Goal: Transaction & Acquisition: Purchase product/service

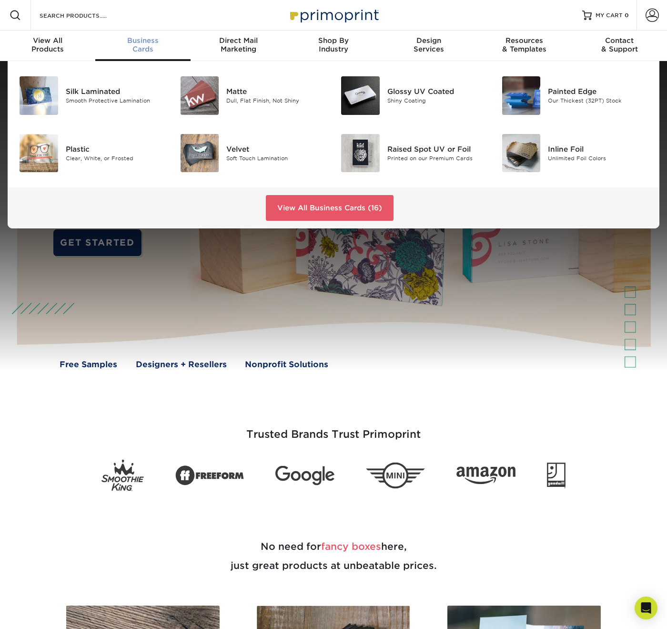
click at [157, 43] on span "Business" at bounding box center [142, 40] width 95 height 9
click at [356, 207] on link "View All Business Cards (16)" at bounding box center [330, 208] width 128 height 26
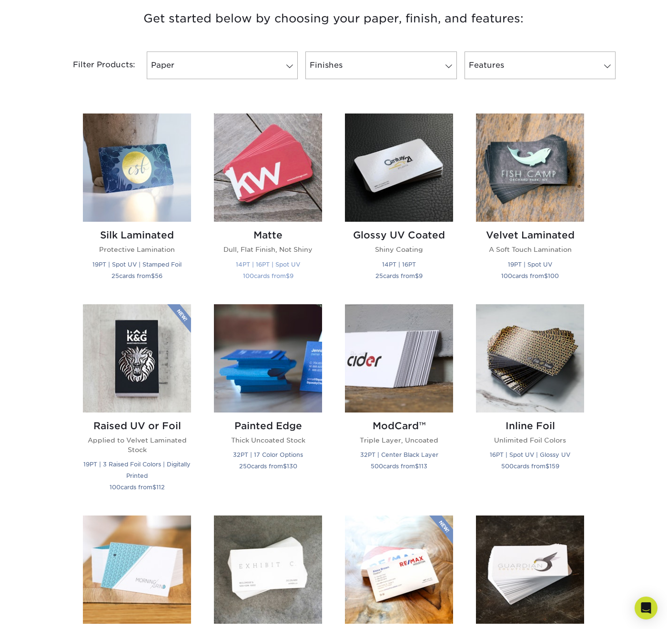
scroll to position [367, 0]
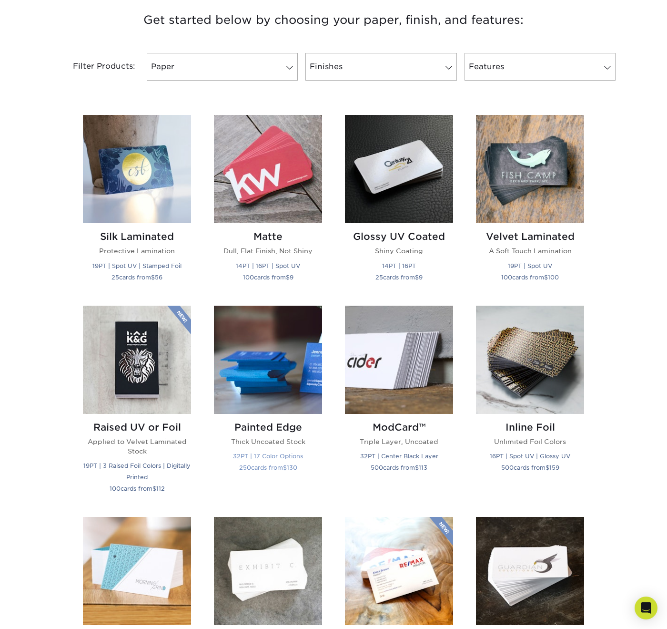
click at [263, 428] on h2 "Painted Edge" at bounding box center [268, 426] width 108 height 11
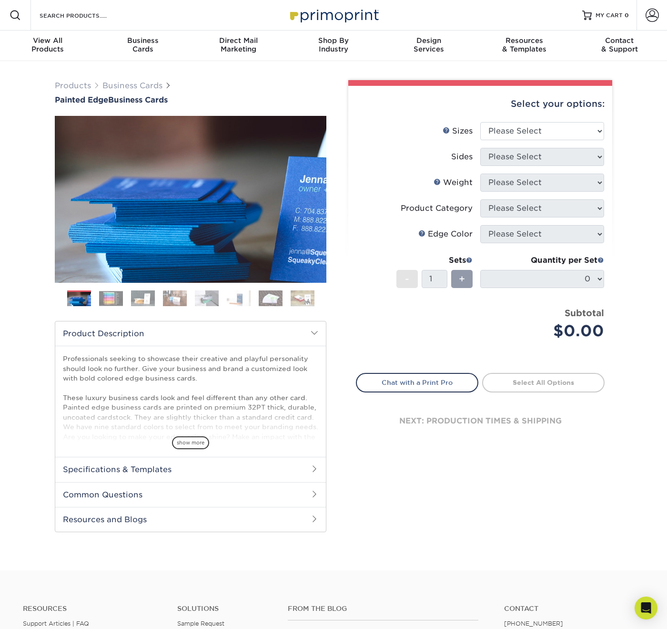
click at [108, 298] on img at bounding box center [111, 298] width 24 height 15
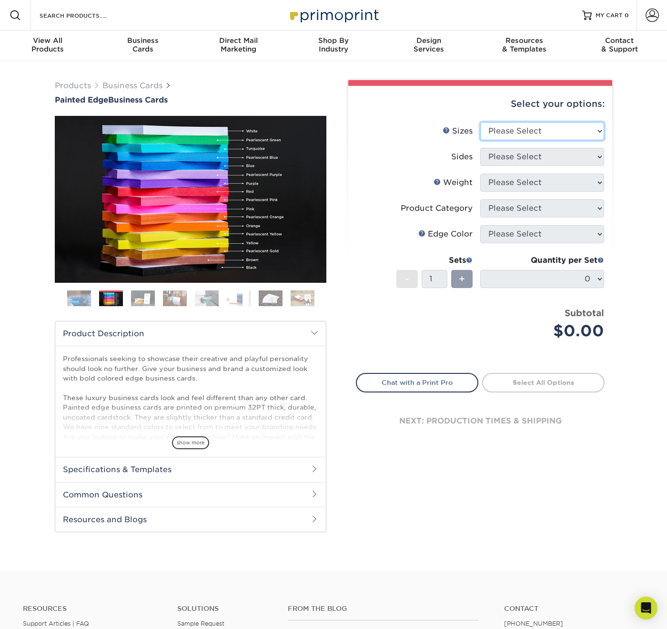
select select "2.50x2.50"
select select "13abbda7-1d64-4f25-8bb2-c179b224825d"
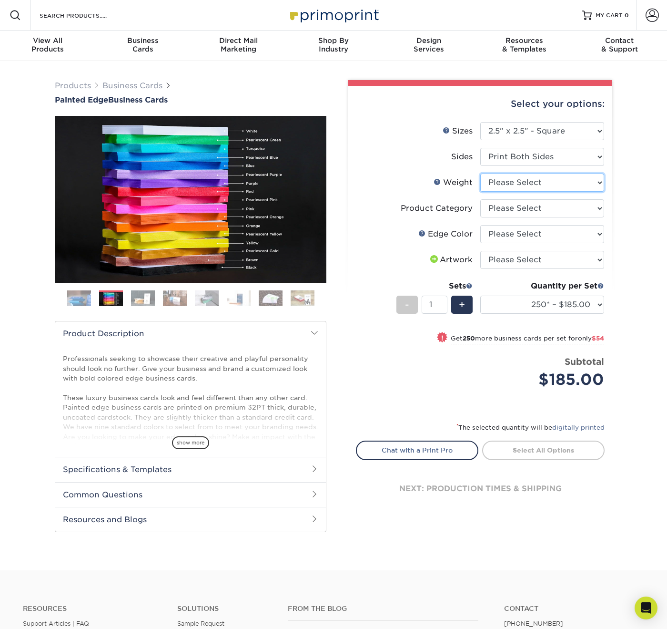
select select "32PTUC"
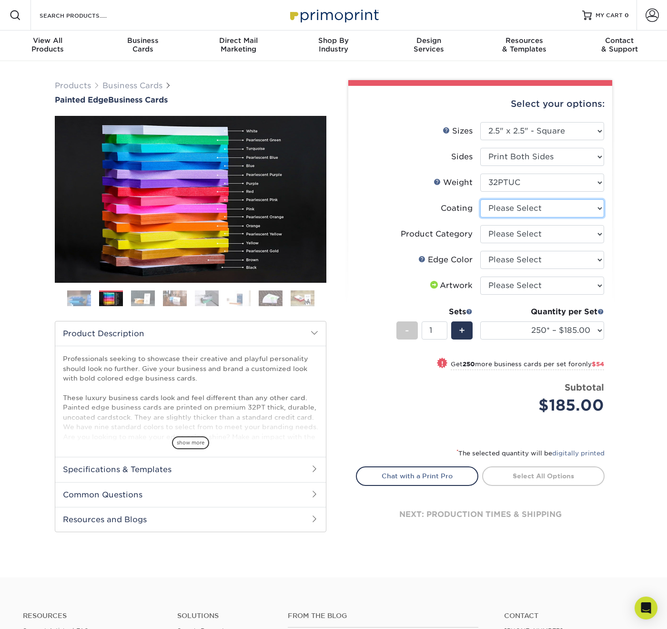
select select "3e7618de-abca-4bda-9f97-8b9129e913d8"
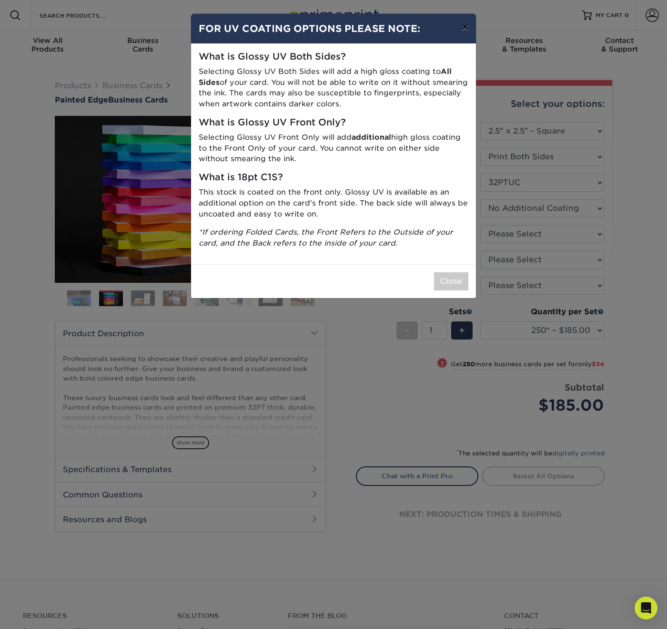
click at [464, 30] on button "×" at bounding box center [465, 27] width 22 height 27
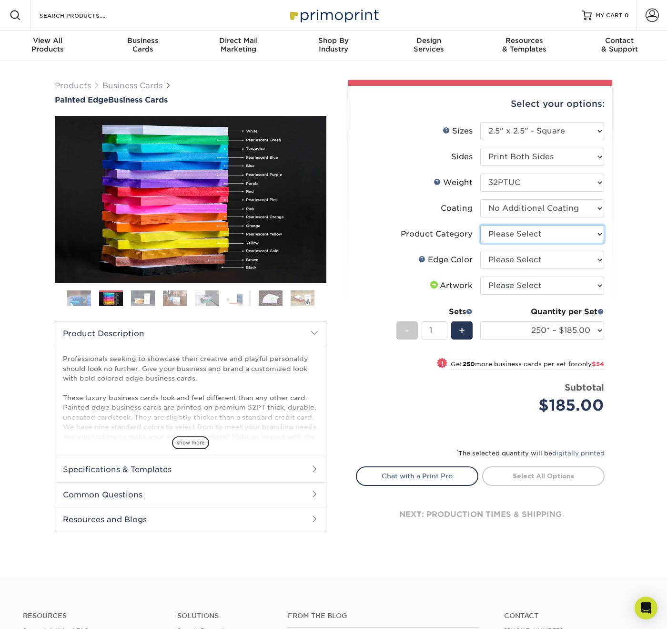
select select "3b5148f1-0588-4f88-a218-97bcfdce65c1"
select select "a1dd4f78-e5b3-498e-8232-956f7b80f10f"
select select "upload"
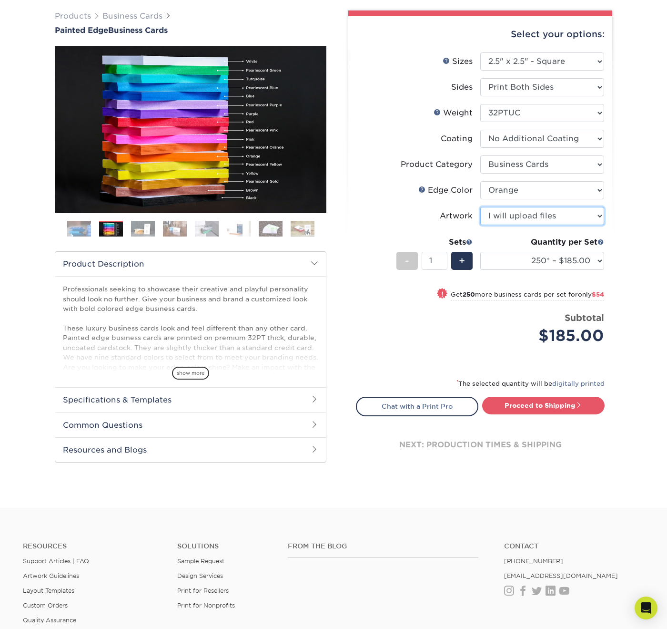
scroll to position [71, 0]
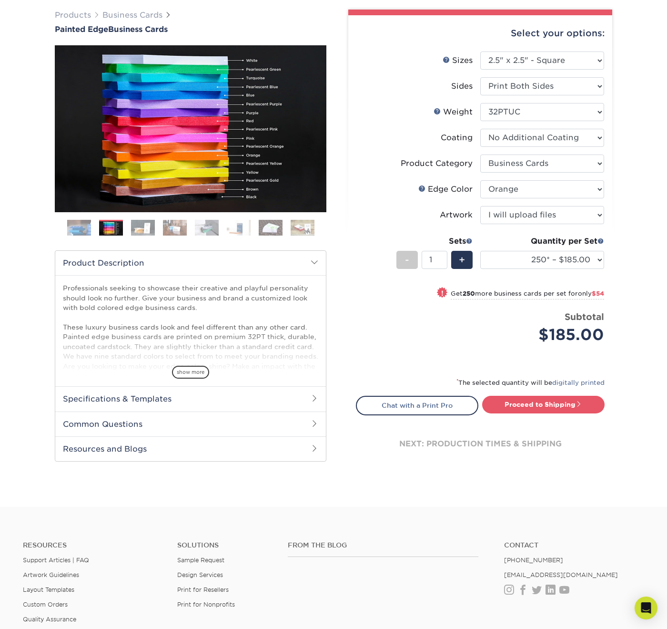
click at [91, 228] on ol at bounding box center [191, 231] width 272 height 23
click at [71, 224] on img at bounding box center [79, 228] width 24 height 24
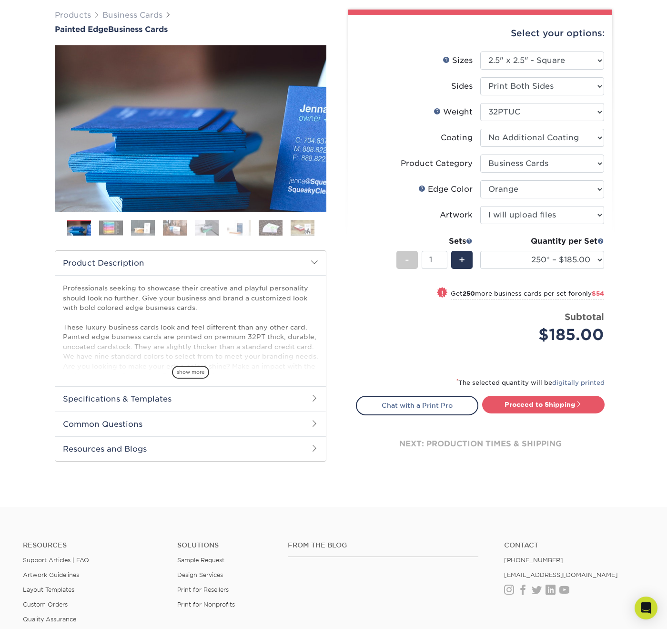
click at [103, 227] on img at bounding box center [111, 227] width 24 height 15
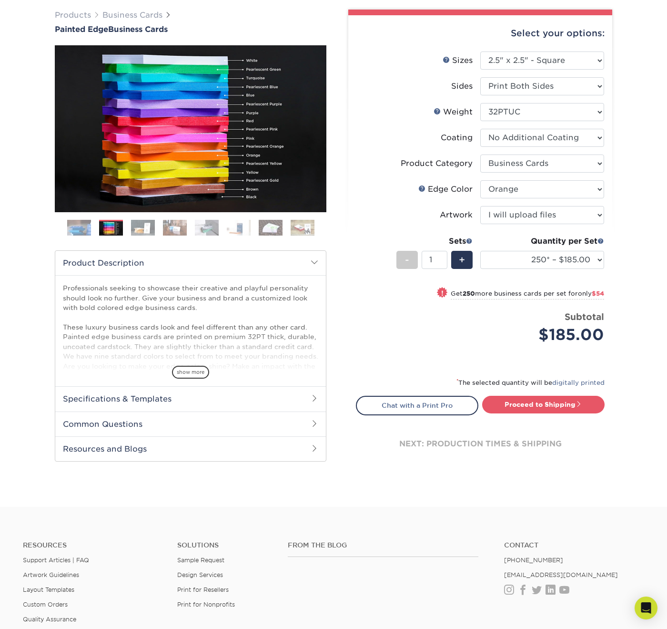
click at [139, 229] on img at bounding box center [143, 227] width 24 height 17
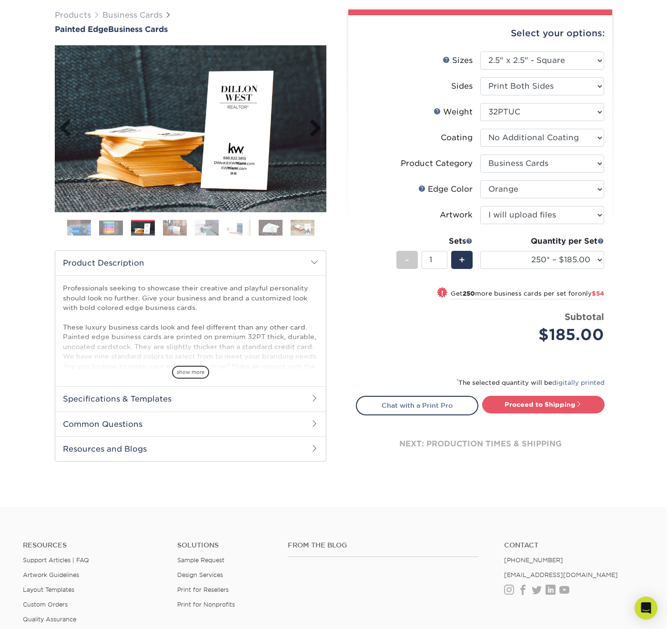
scroll to position [23, 0]
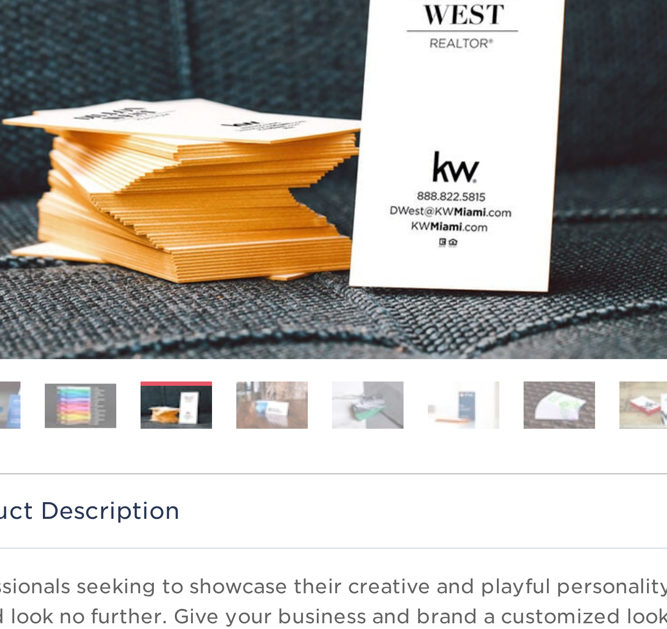
click at [163, 266] on img at bounding box center [175, 274] width 24 height 17
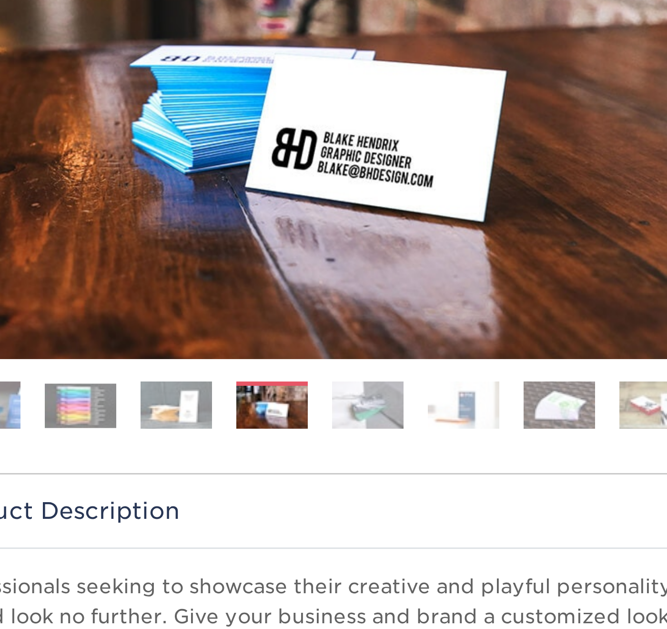
click at [195, 266] on img at bounding box center [207, 274] width 24 height 17
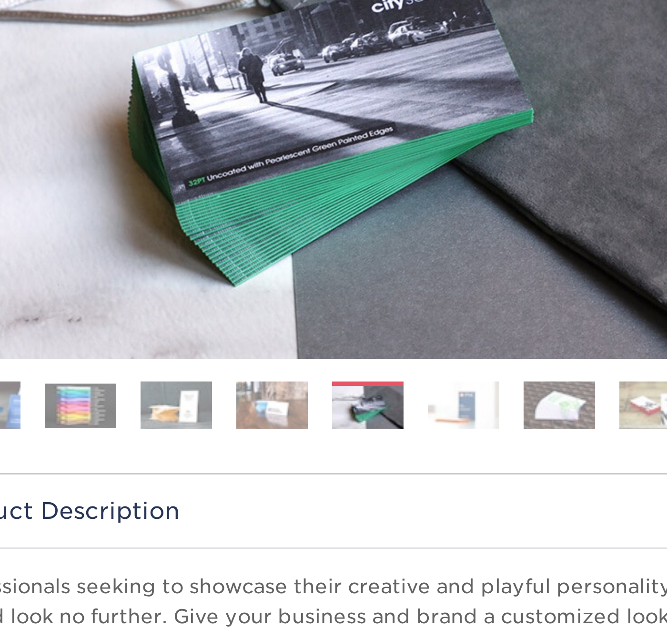
click at [227, 266] on img at bounding box center [239, 274] width 24 height 17
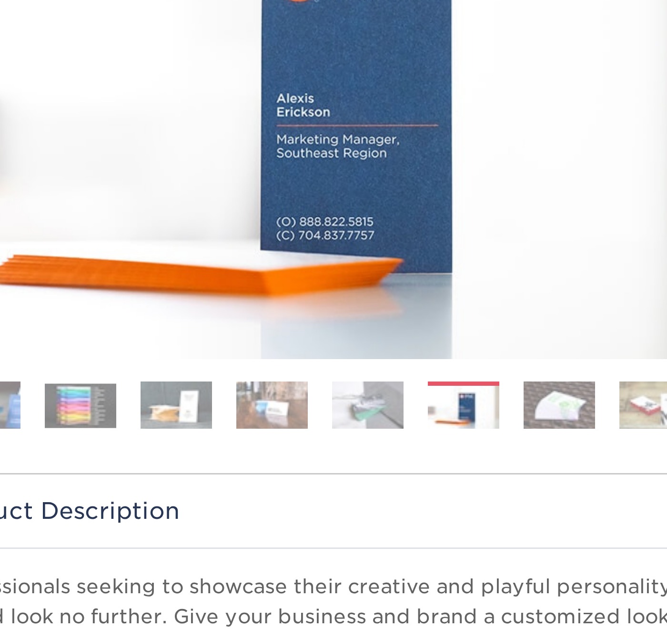
click at [259, 266] on img at bounding box center [271, 274] width 24 height 17
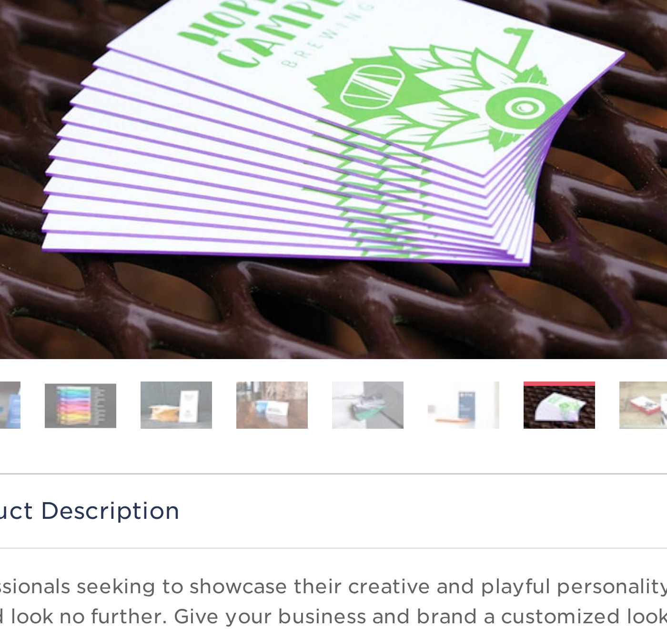
click at [291, 266] on img at bounding box center [303, 274] width 24 height 17
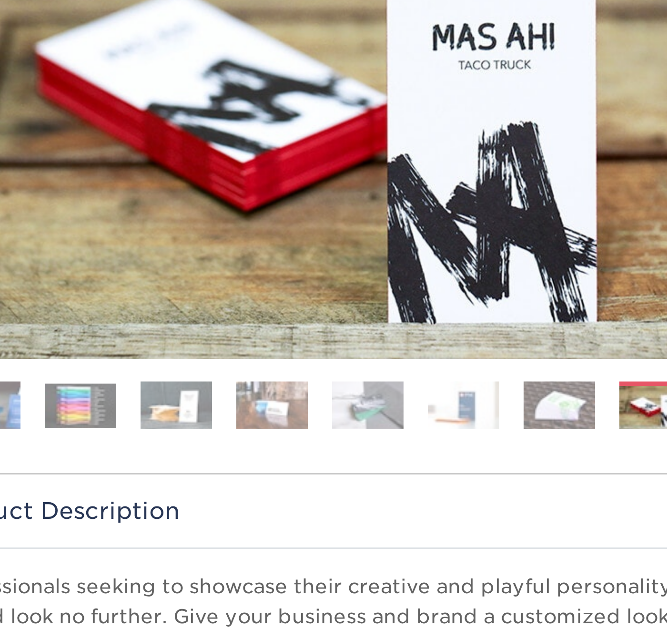
scroll to position [0, 0]
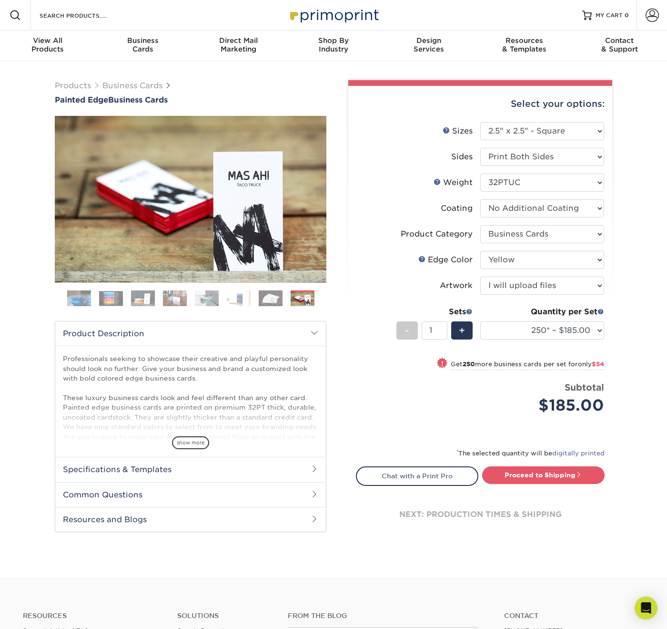
click at [112, 298] on img at bounding box center [111, 298] width 24 height 15
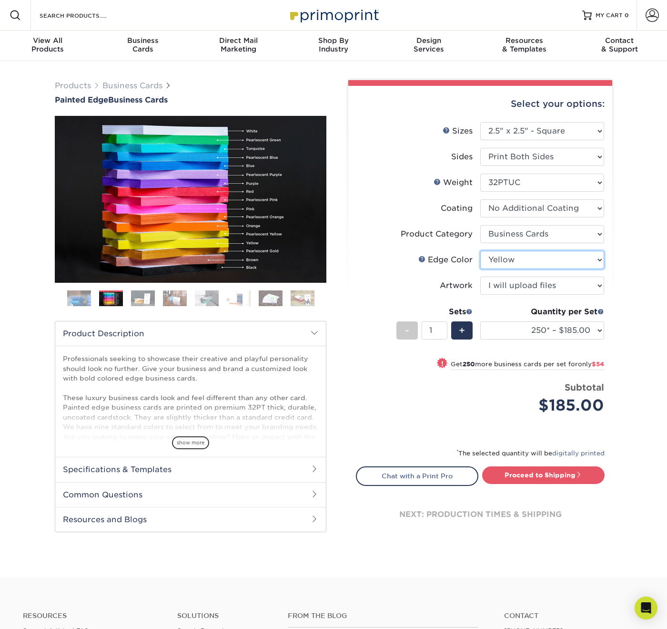
select select "dbd4eccd-24a3-4659-ab71-784ddef5083c"
click at [183, 443] on span "show more" at bounding box center [190, 442] width 37 height 13
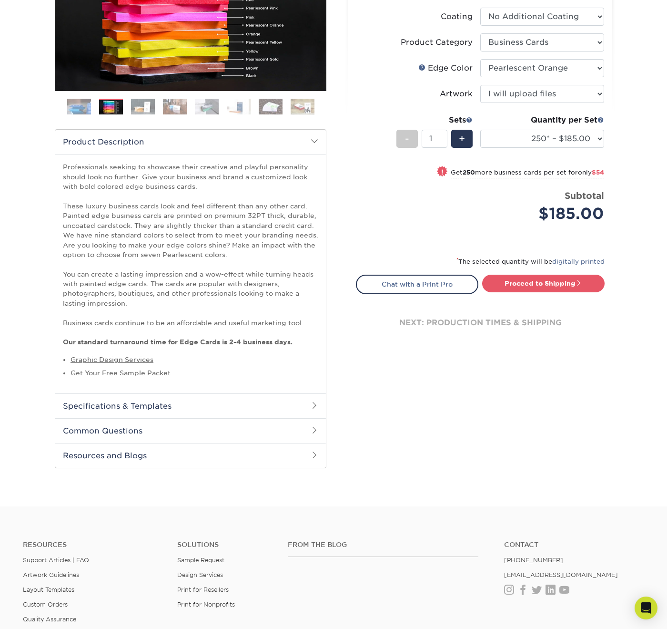
scroll to position [192, 0]
click at [140, 404] on h2 "Specifications & Templates" at bounding box center [190, 405] width 271 height 25
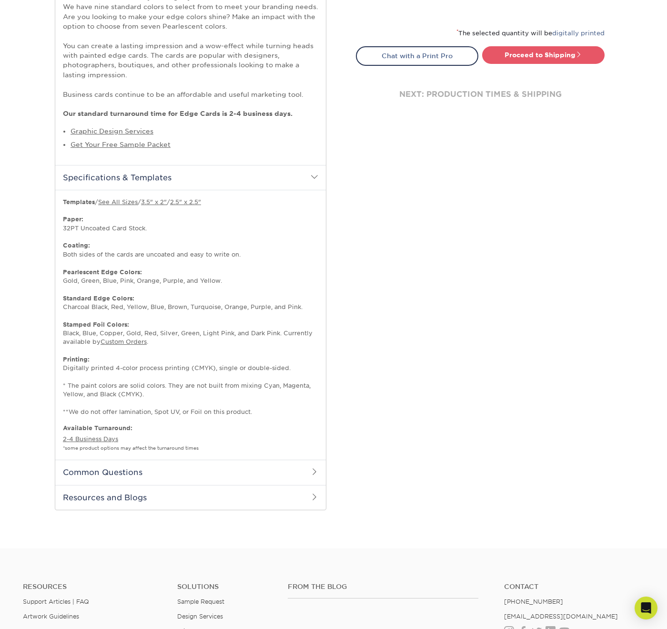
scroll to position [422, 0]
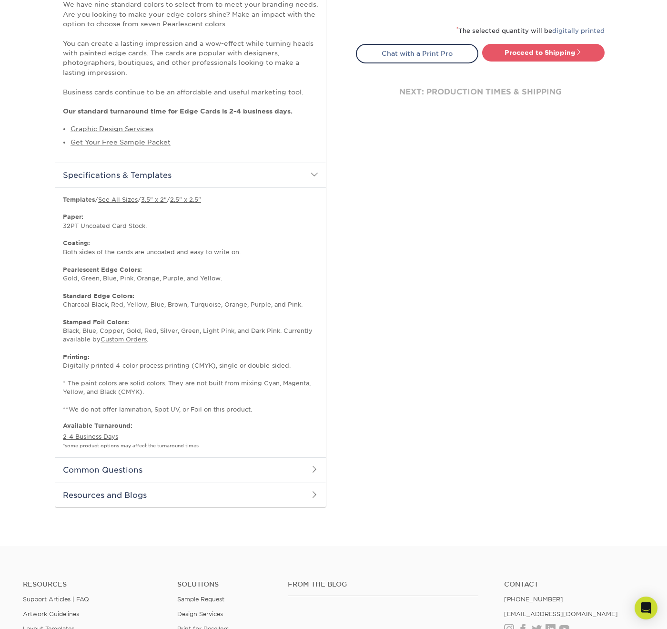
click at [154, 459] on h2 "Common Questions" at bounding box center [190, 469] width 271 height 25
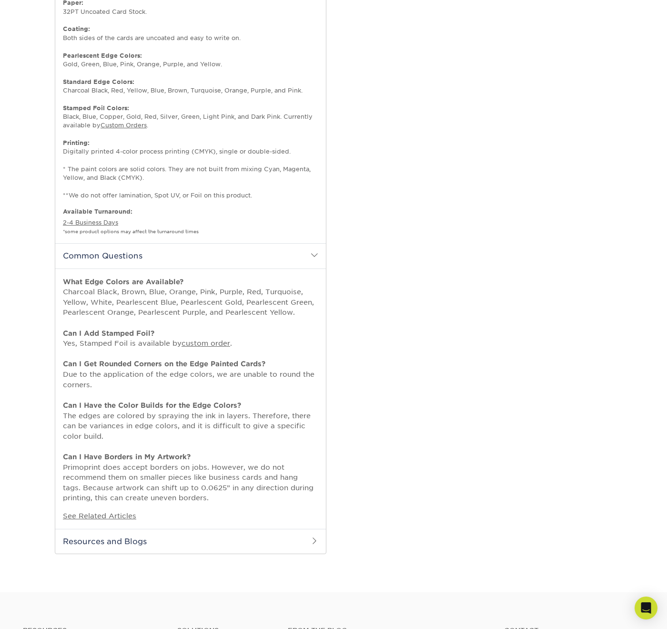
scroll to position [638, 0]
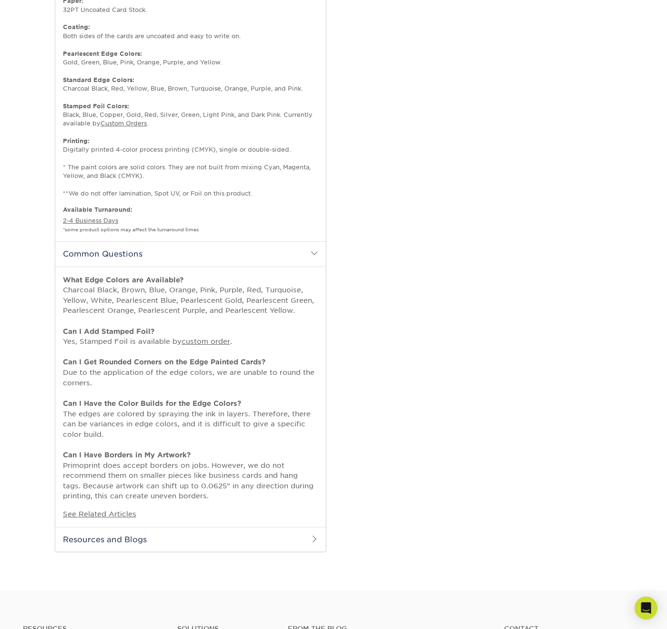
click at [136, 527] on h2 "Resources and Blogs" at bounding box center [190, 539] width 271 height 25
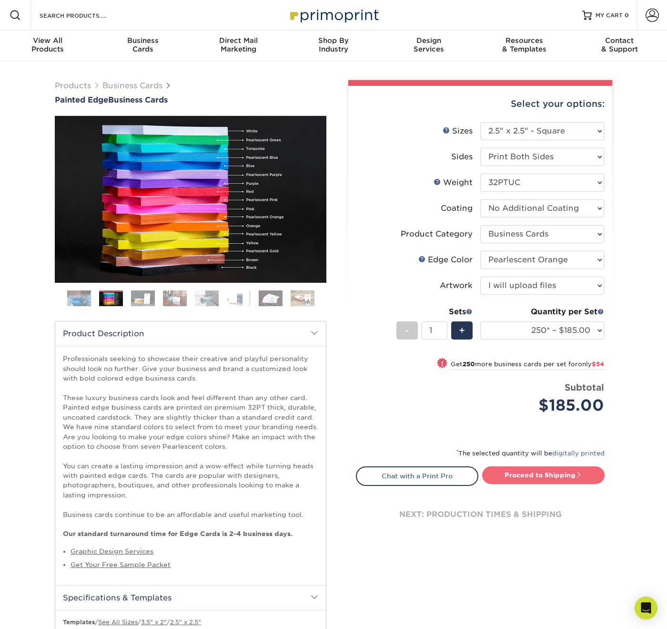
scroll to position [0, 0]
click at [523, 480] on link "Proceed to Shipping" at bounding box center [543, 474] width 123 height 17
type input "Set 1"
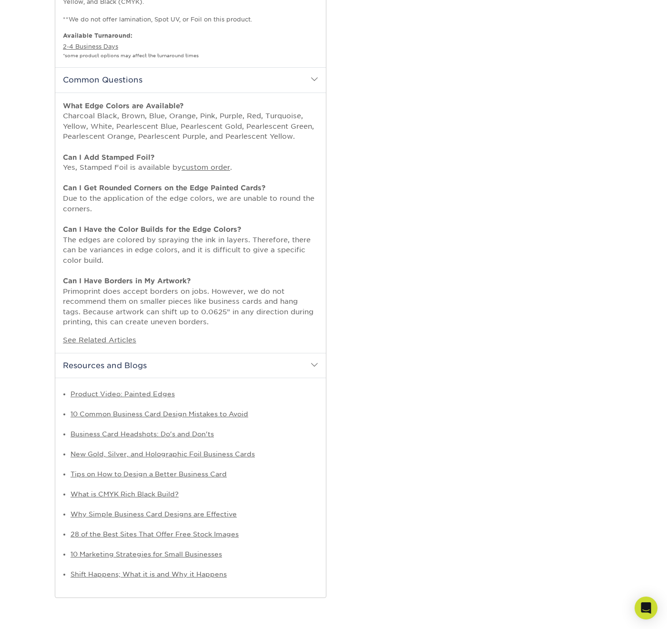
select select "64ae7362-4711-4121-aeab-bc7b0a1a1da7"
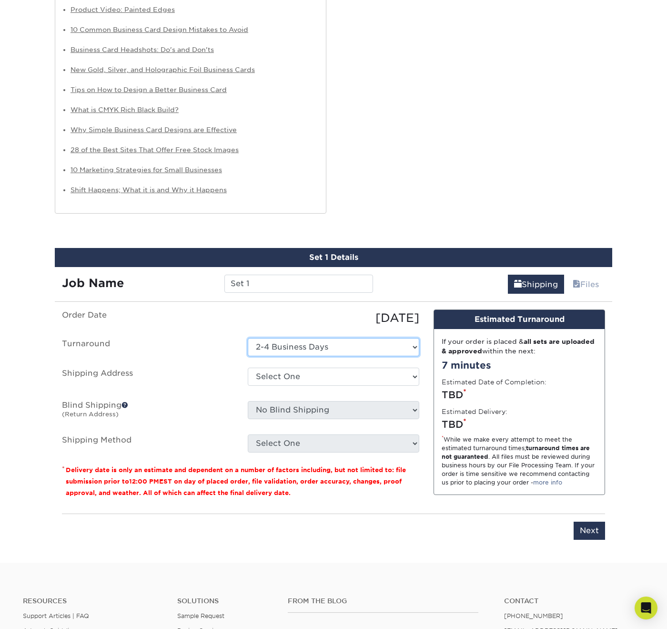
scroll to position [1189, 0]
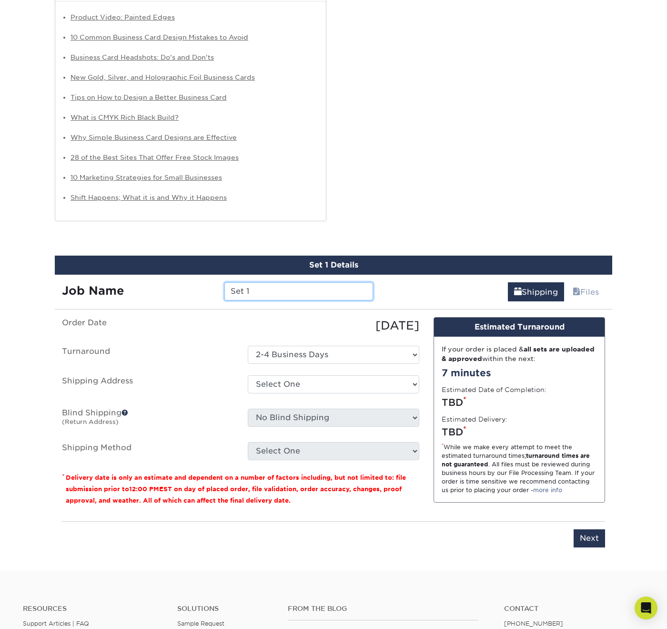
drag, startPoint x: 256, startPoint y: 273, endPoint x: 220, endPoint y: 273, distance: 35.3
click at [220, 282] on div "Set 1" at bounding box center [298, 291] width 163 height 18
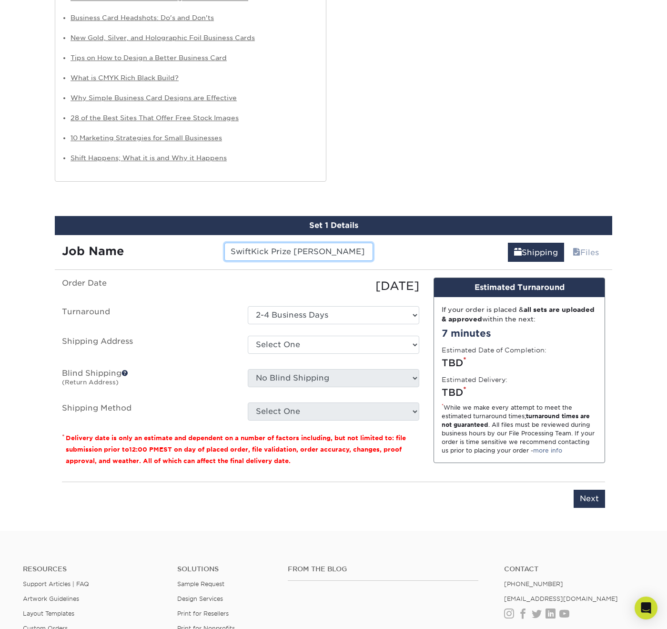
scroll to position [1228, 0]
type input "SwiftKick Prize Cannon Black"
select select "newaddress"
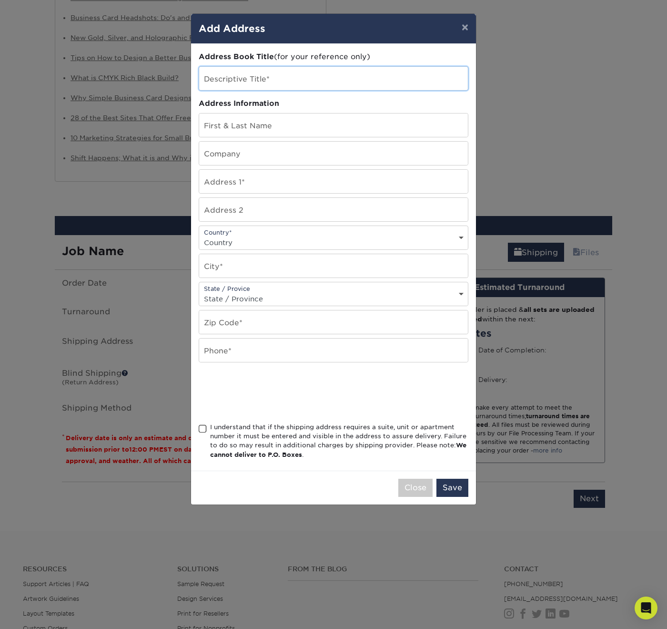
click at [254, 74] on input "text" at bounding box center [333, 78] width 269 height 23
type input "Home"
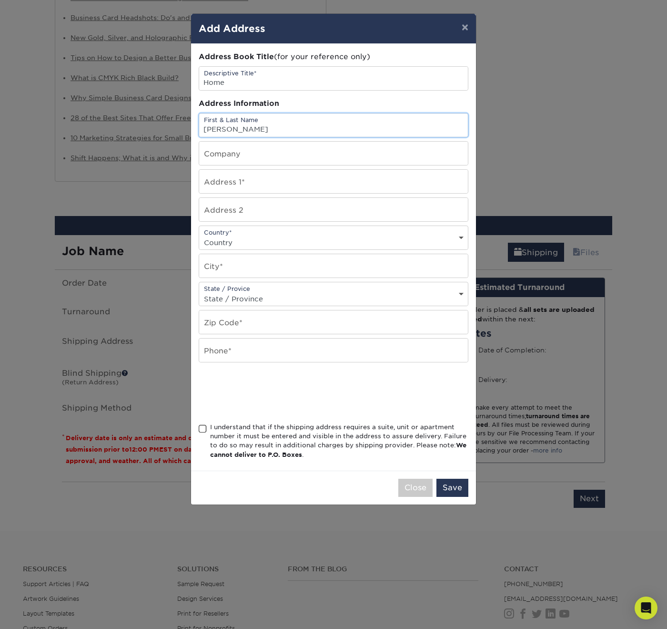
type input "Timothy Moose"
type input "SwiftKick Mobile"
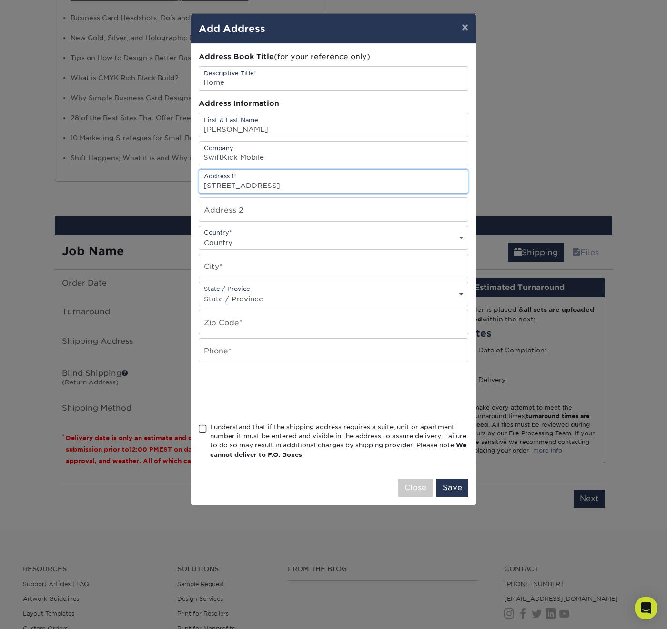
type input "5705 Clay Ave"
type input "Unit A"
click at [234, 236] on div "Country* Country United States Canada ----------------------------- Afghanistan…" at bounding box center [334, 237] width 270 height 24
select select "US"
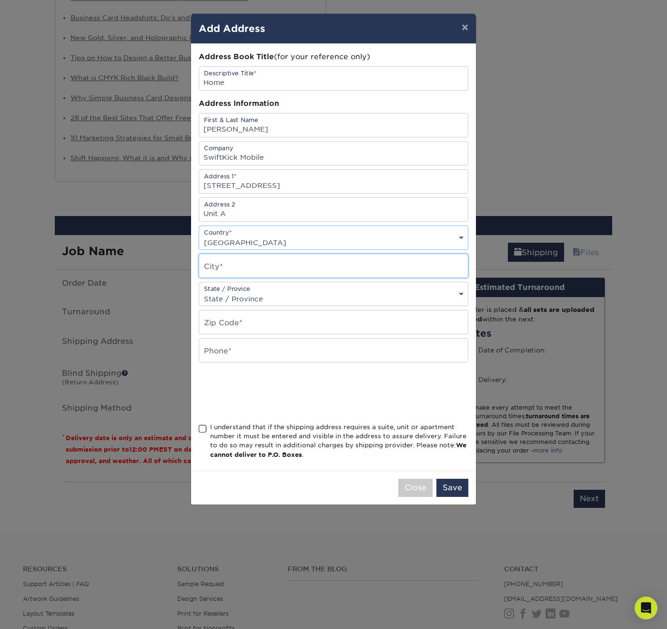
click at [255, 268] on input "text" at bounding box center [333, 265] width 269 height 23
type input "Austin"
click at [265, 293] on div "State / Provice State / Province Alabama Alaska Arizona Arkansas California Col…" at bounding box center [334, 294] width 270 height 24
select select "TX"
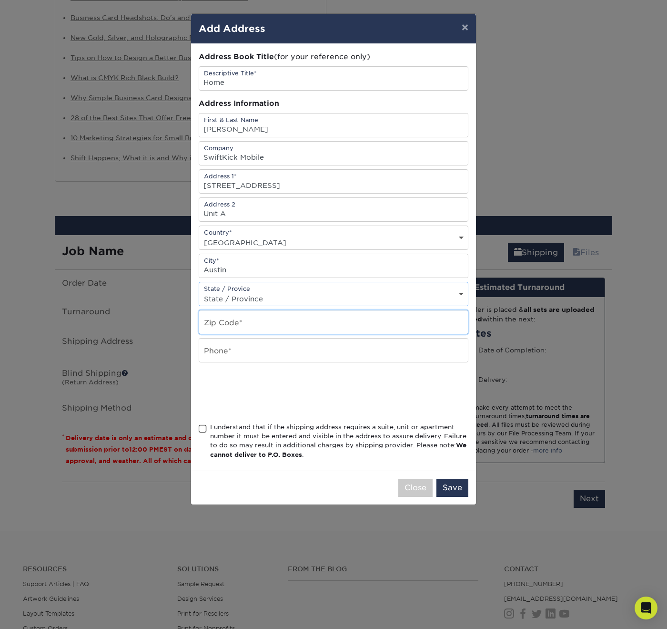
click at [240, 323] on input "text" at bounding box center [333, 321] width 269 height 23
type input "78756"
click at [274, 359] on input "text" at bounding box center [333, 349] width 269 height 23
type input "5127518182"
click at [206, 433] on span at bounding box center [203, 428] width 8 height 9
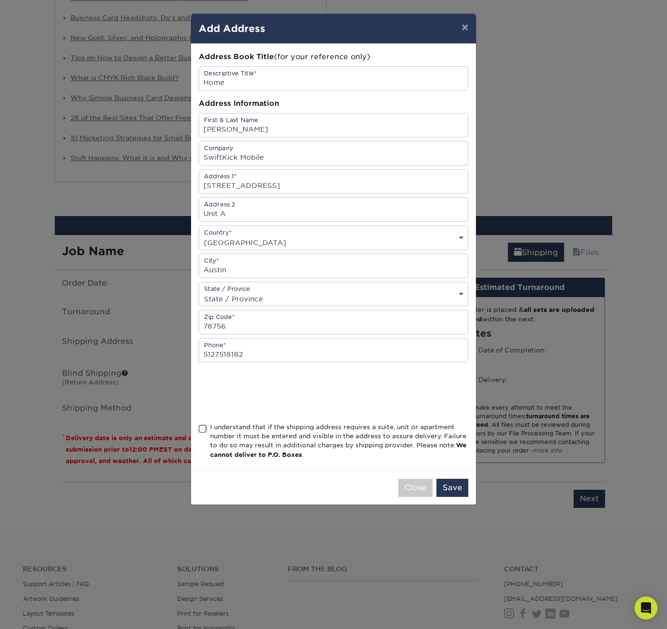
click at [0, 0] on input "I understand that if the shipping address requires a suite, unit or apartment n…" at bounding box center [0, 0] width 0 height 0
click at [455, 493] on button "Save" at bounding box center [453, 488] width 32 height 18
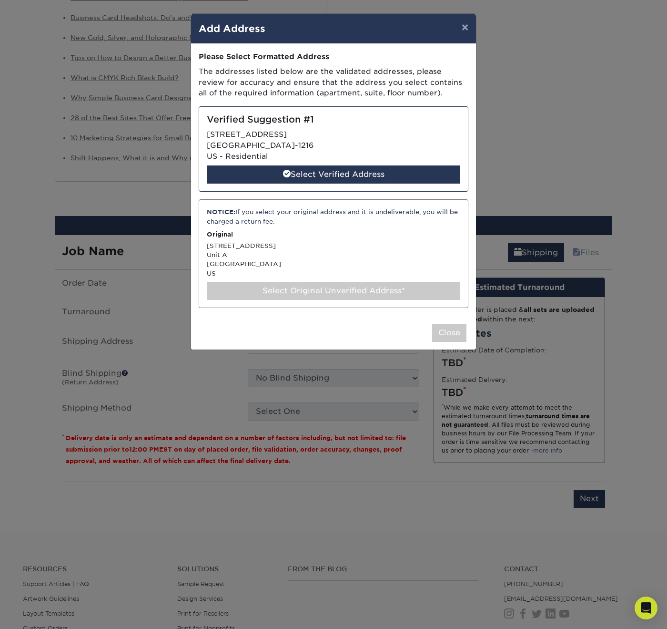
click at [334, 282] on div "Select Original Unverified Address*" at bounding box center [334, 291] width 254 height 18
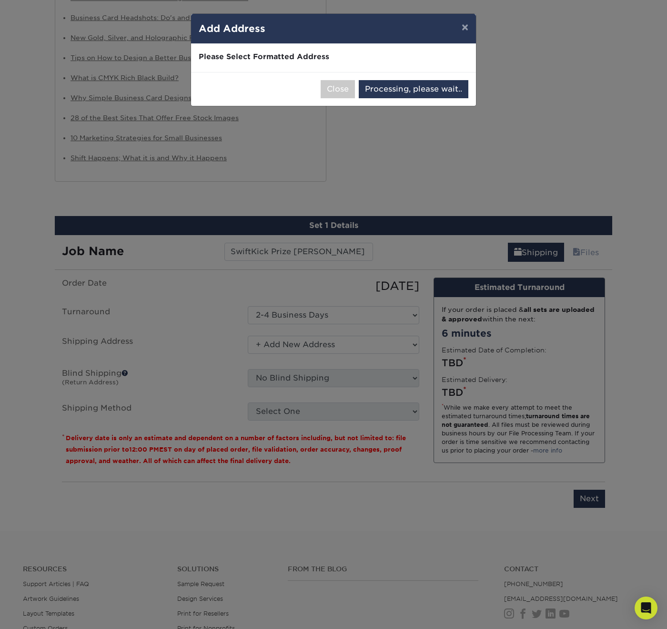
select select "286392"
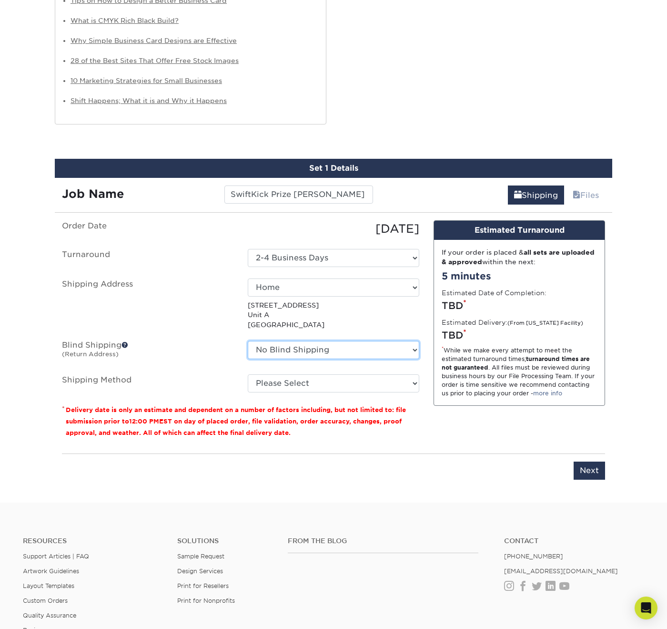
scroll to position [1286, 0]
click at [126, 341] on span at bounding box center [125, 344] width 7 height 7
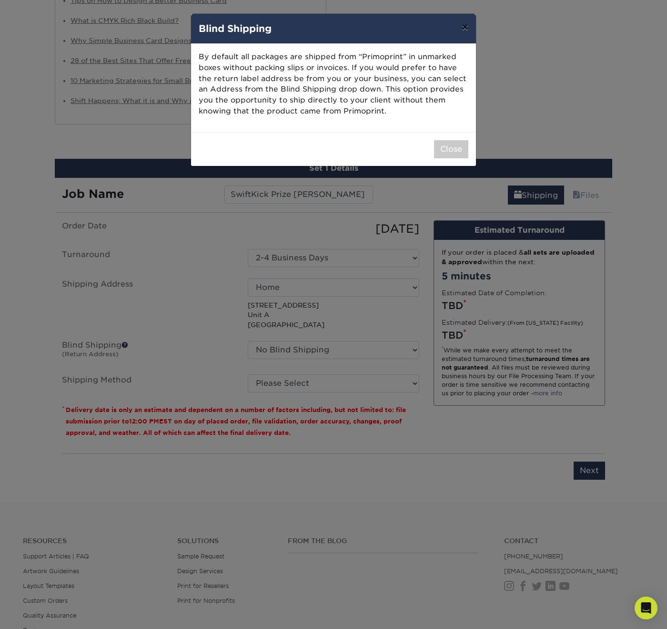
click at [465, 24] on button "×" at bounding box center [465, 27] width 22 height 27
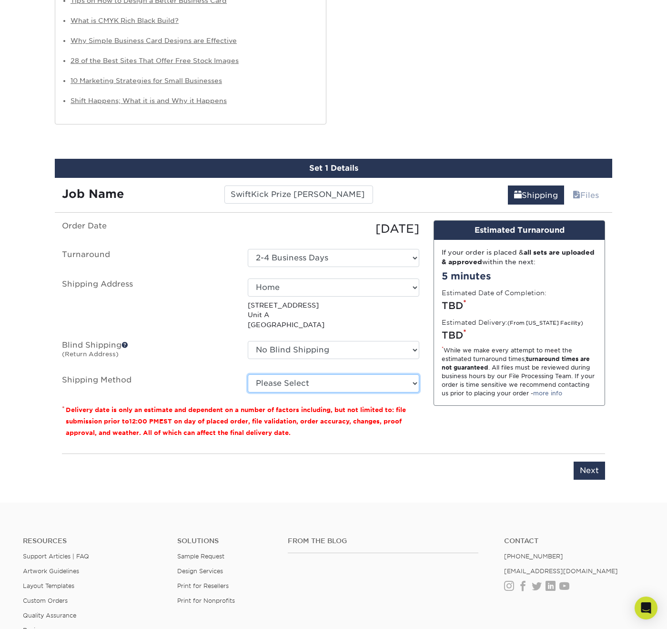
select select "01"
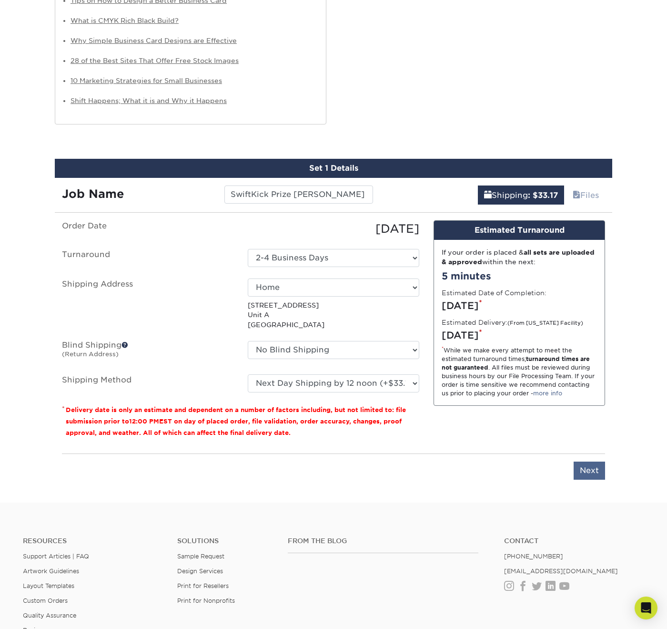
click at [585, 461] on input "Next" at bounding box center [589, 470] width 31 height 18
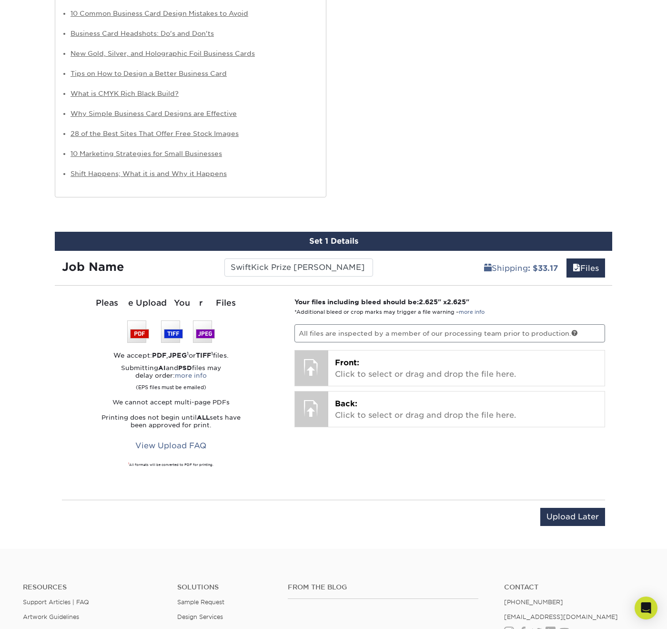
scroll to position [1213, 0]
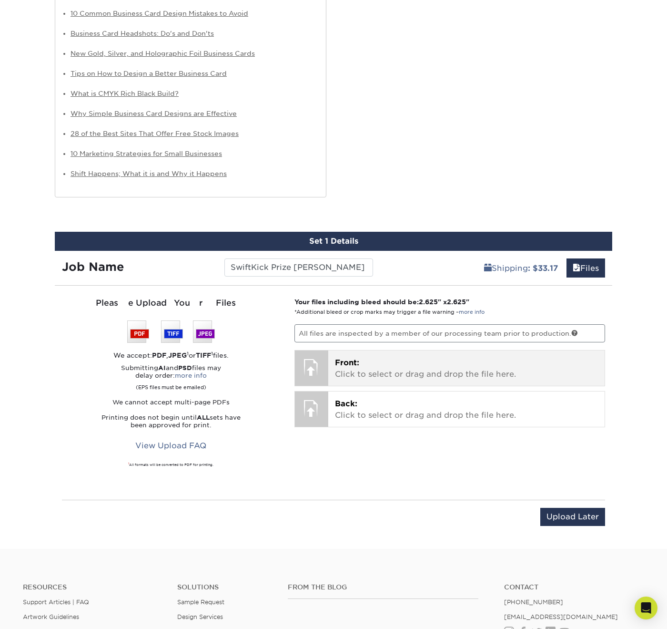
click at [371, 357] on p "Front: Click to select or drag and drop the file here." at bounding box center [467, 368] width 264 height 23
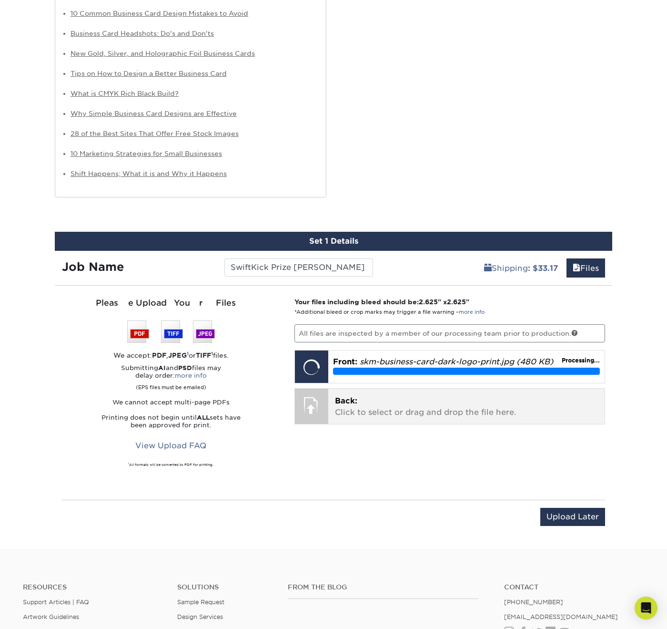
click at [348, 396] on span "Back:" at bounding box center [346, 400] width 22 height 9
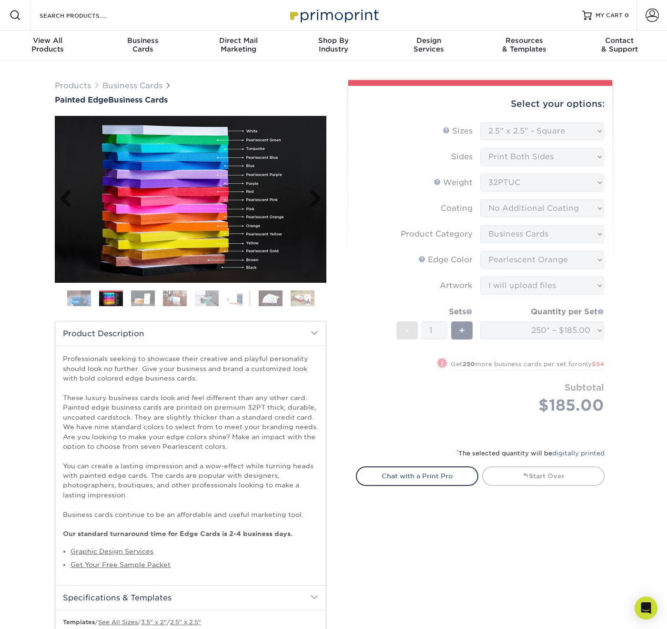
scroll to position [0, 0]
click at [122, 84] on link "Business Cards" at bounding box center [132, 85] width 60 height 9
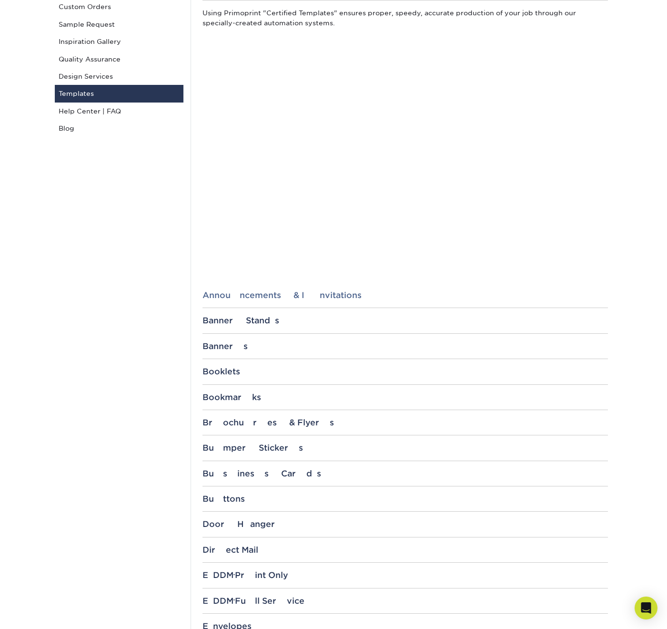
scroll to position [134, 0]
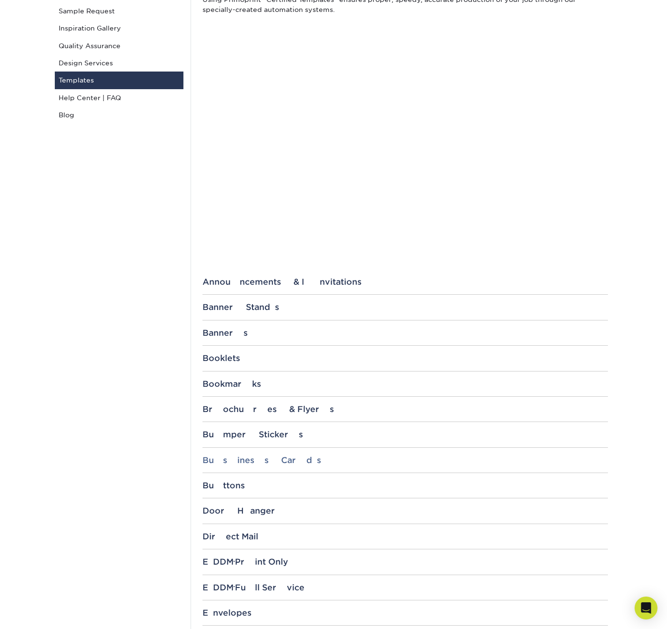
click at [227, 455] on div "Business Cards" at bounding box center [406, 460] width 406 height 10
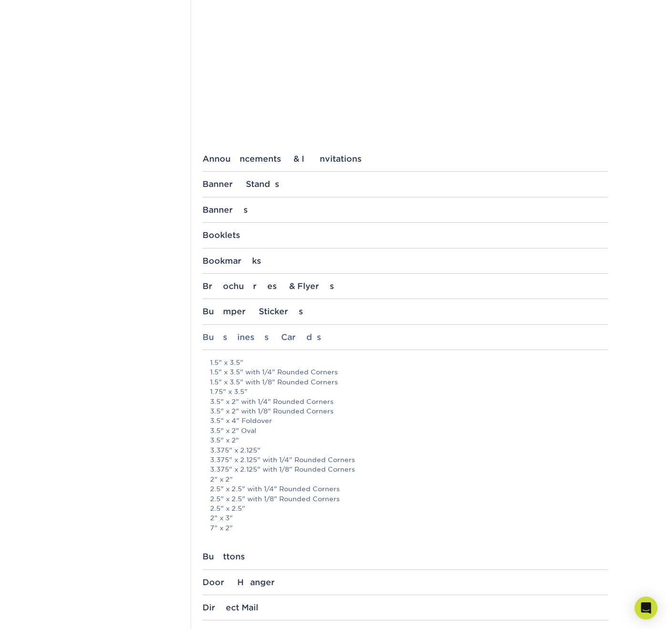
scroll to position [258, 0]
click at [225, 484] on link "2.5" x 2.5" with 1/4" Rounded Corners" at bounding box center [275, 488] width 130 height 8
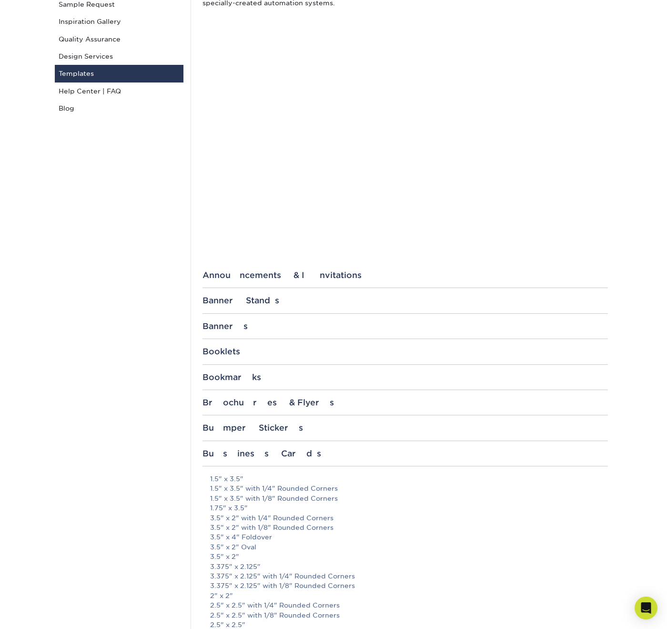
scroll to position [142, 0]
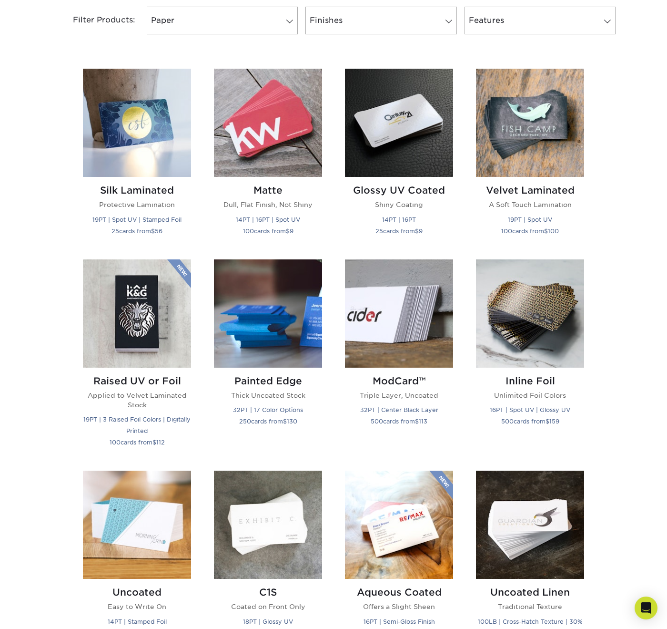
scroll to position [416, 0]
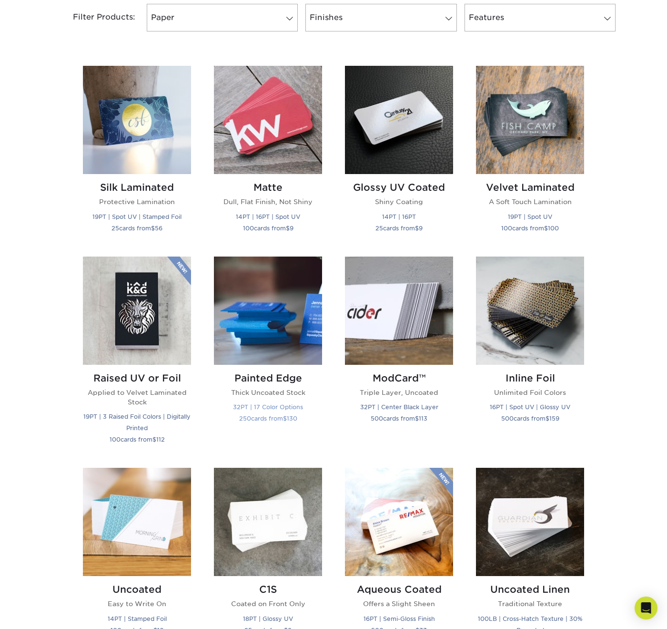
click at [251, 389] on p "Thick Uncoated Stock" at bounding box center [268, 393] width 108 height 10
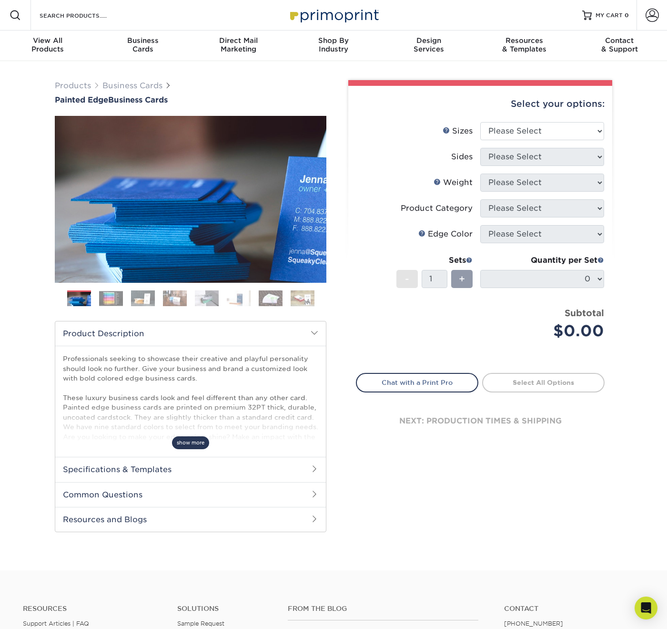
click at [185, 443] on span "show more" at bounding box center [190, 442] width 37 height 13
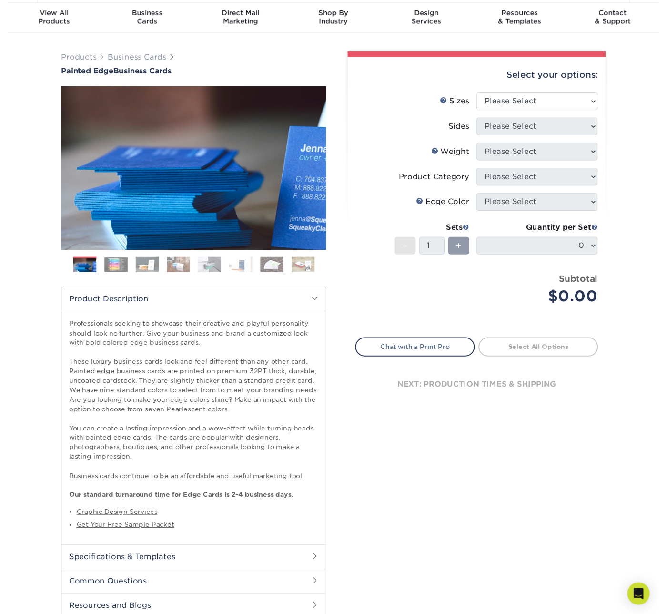
scroll to position [29, 0]
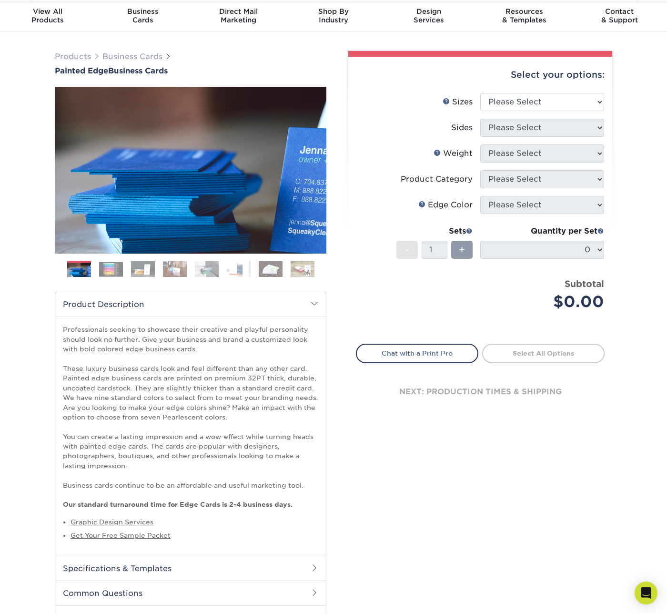
click at [510, 521] on div "Select your options: Sizes Help Sizes Please Select 2" x 3.5" - Standard" at bounding box center [477, 346] width 286 height 591
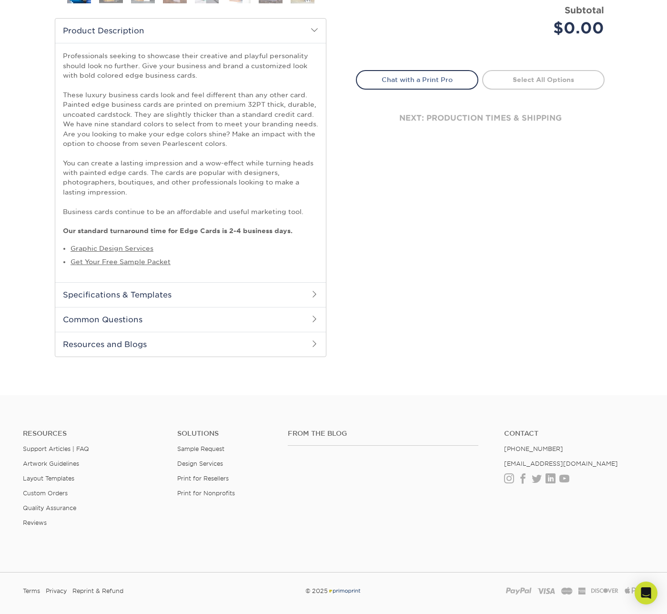
scroll to position [315, 0]
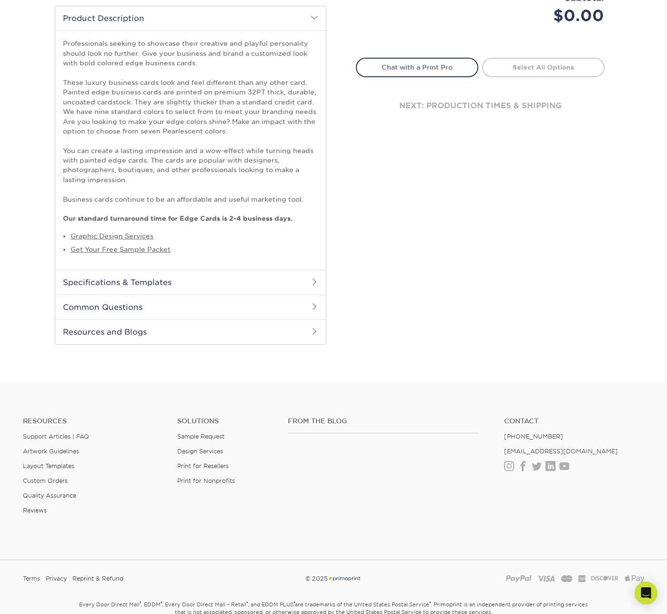
click at [180, 299] on h2 "Common Questions" at bounding box center [190, 307] width 271 height 25
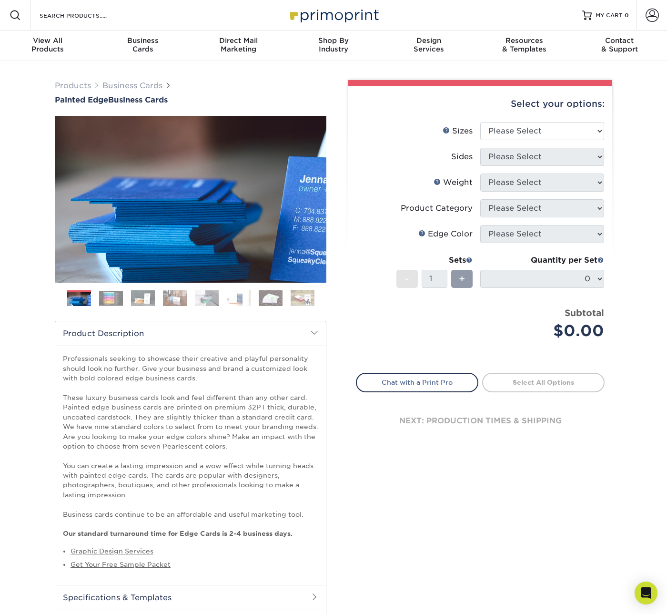
scroll to position [0, 0]
click at [135, 85] on link "Business Cards" at bounding box center [132, 85] width 60 height 9
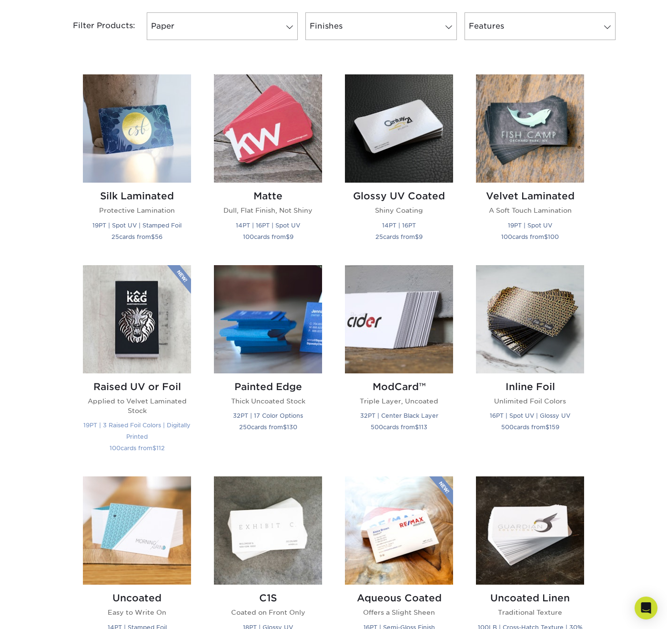
scroll to position [408, 0]
click at [396, 390] on h2 "ModCard™" at bounding box center [399, 386] width 108 height 11
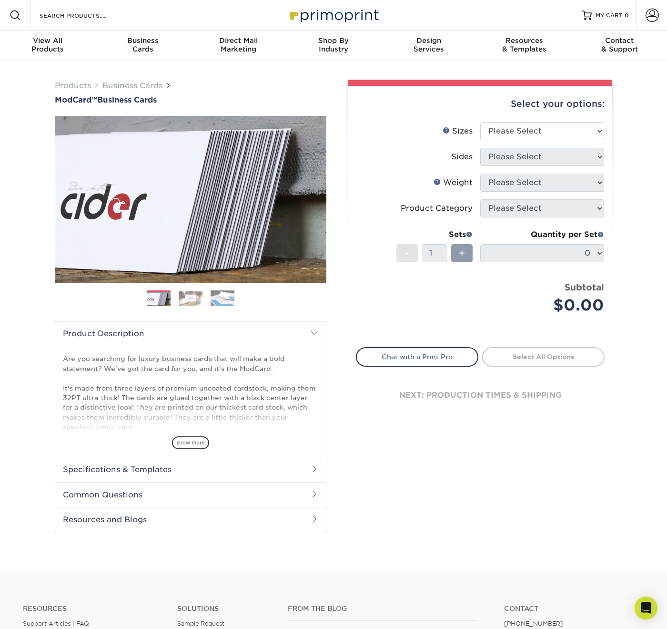
click at [182, 300] on img at bounding box center [191, 298] width 24 height 15
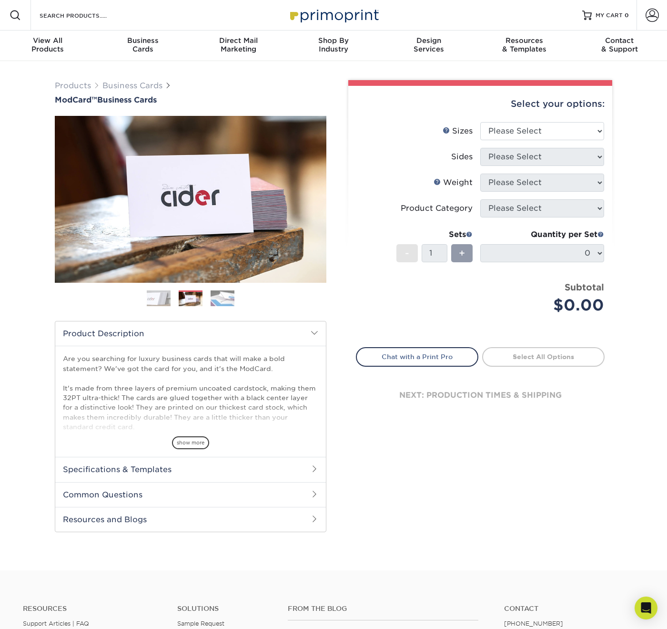
click at [239, 298] on ol at bounding box center [191, 301] width 272 height 23
click at [224, 299] on img at bounding box center [223, 298] width 24 height 17
